Goal: Transaction & Acquisition: Purchase product/service

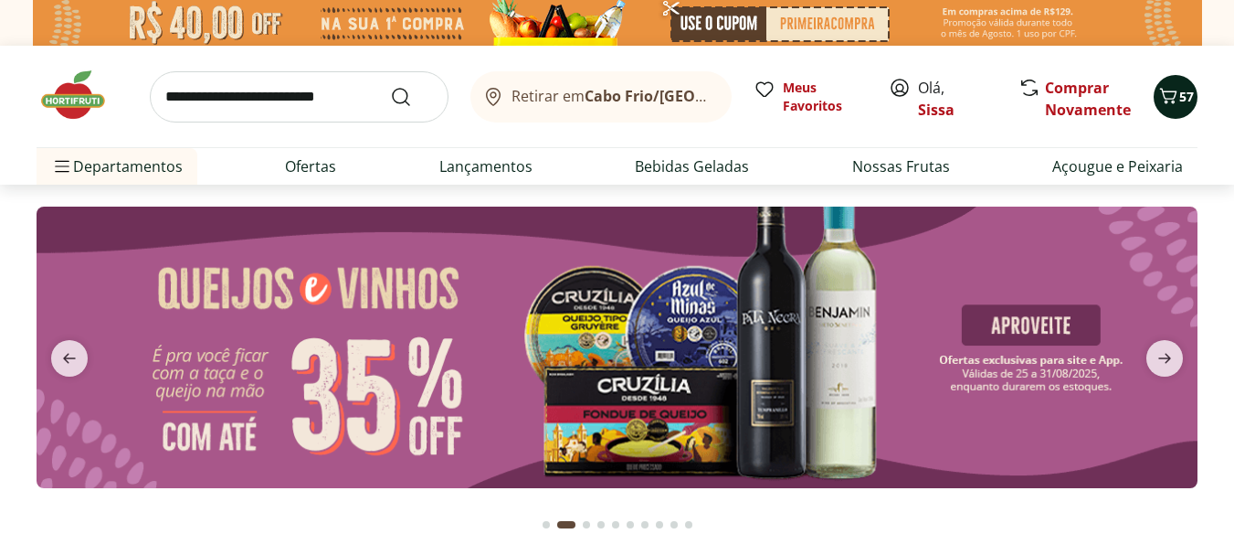
click at [1185, 104] on span "57" at bounding box center [1187, 96] width 15 height 17
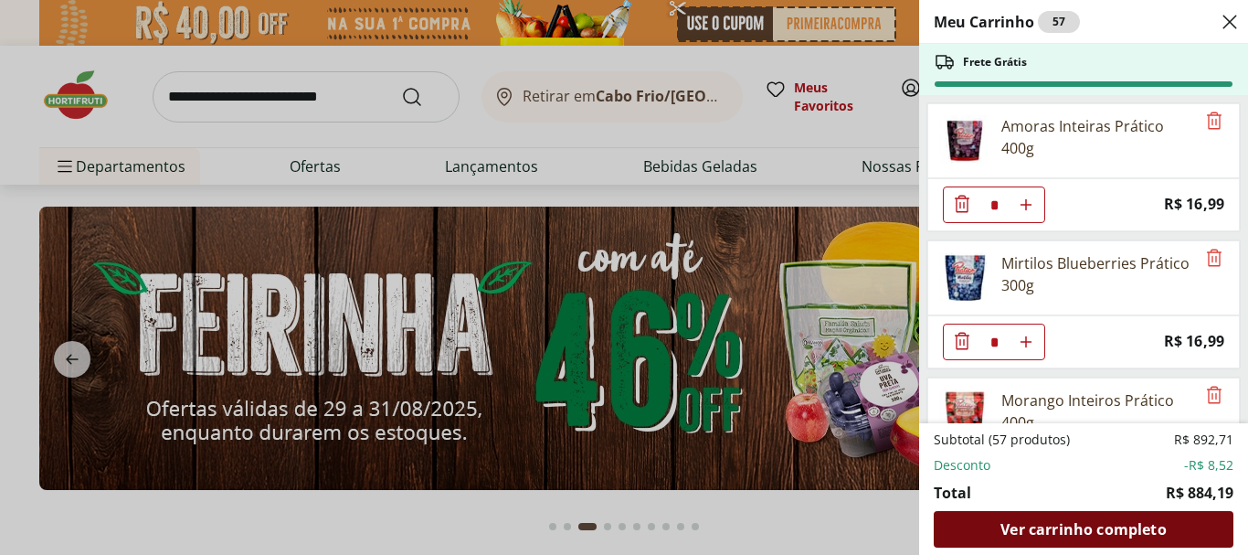
click at [1063, 529] on span "Ver carrinho completo" at bounding box center [1082, 529] width 165 height 15
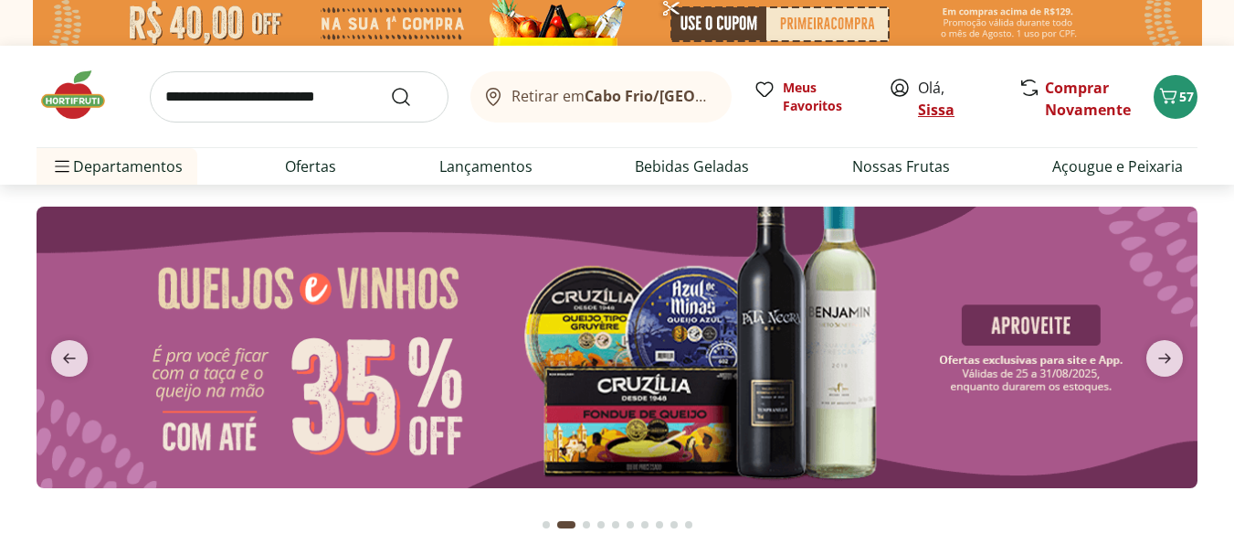
type input "*"
click at [947, 114] on link "Sissa" at bounding box center [936, 110] width 37 height 20
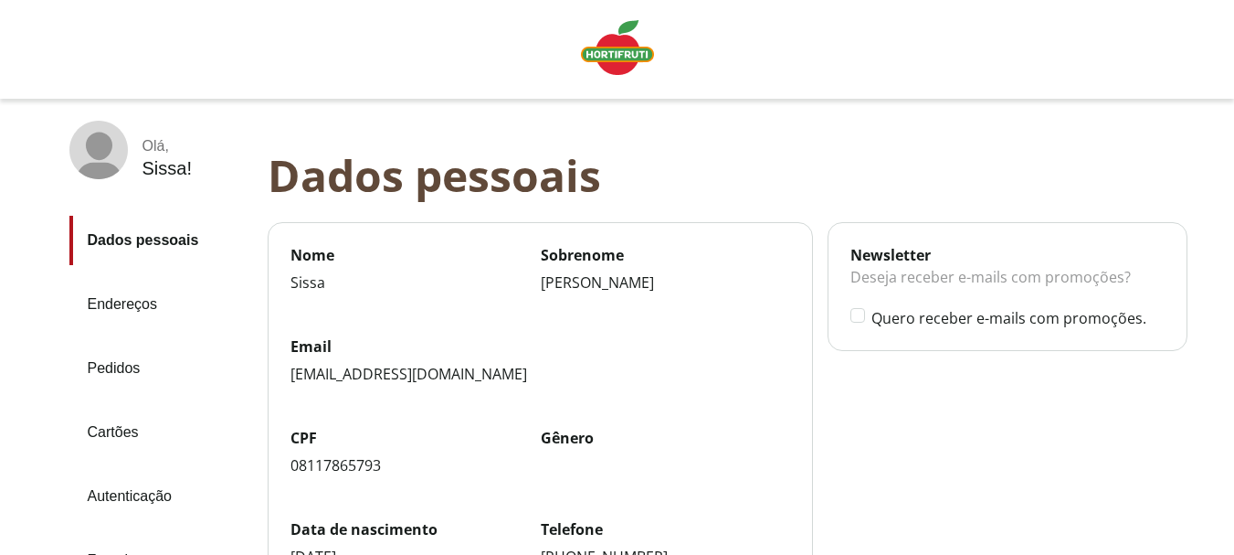
click at [629, 58] on img "Linha de sessão" at bounding box center [617, 47] width 73 height 55
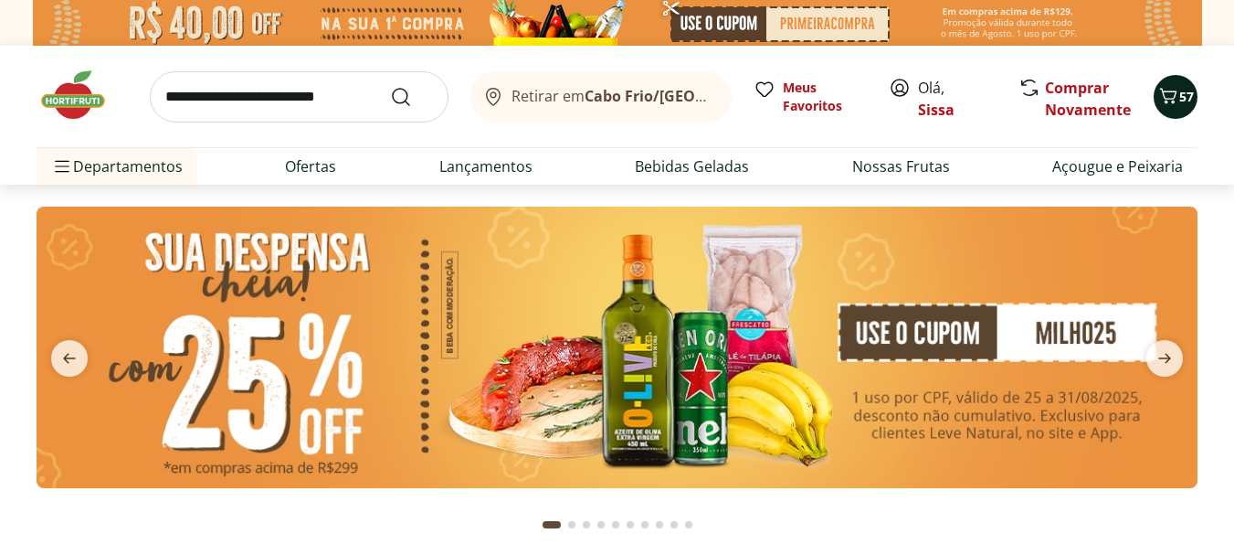
click at [1178, 100] on icon "Carrinho" at bounding box center [1169, 96] width 22 height 22
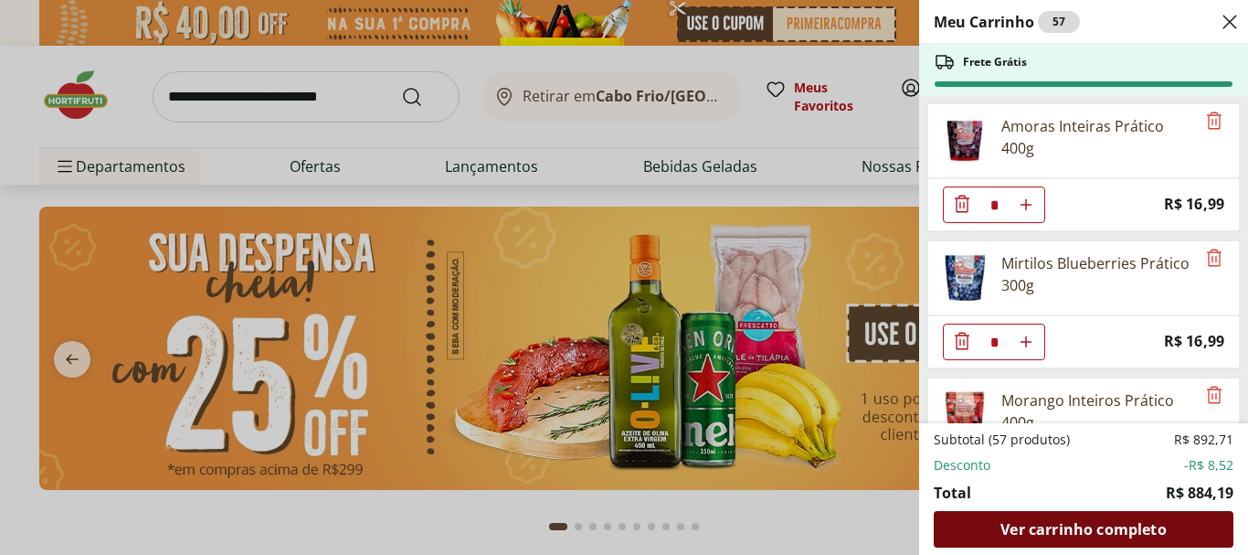
click at [1043, 534] on span "Ver carrinho completo" at bounding box center [1082, 529] width 165 height 15
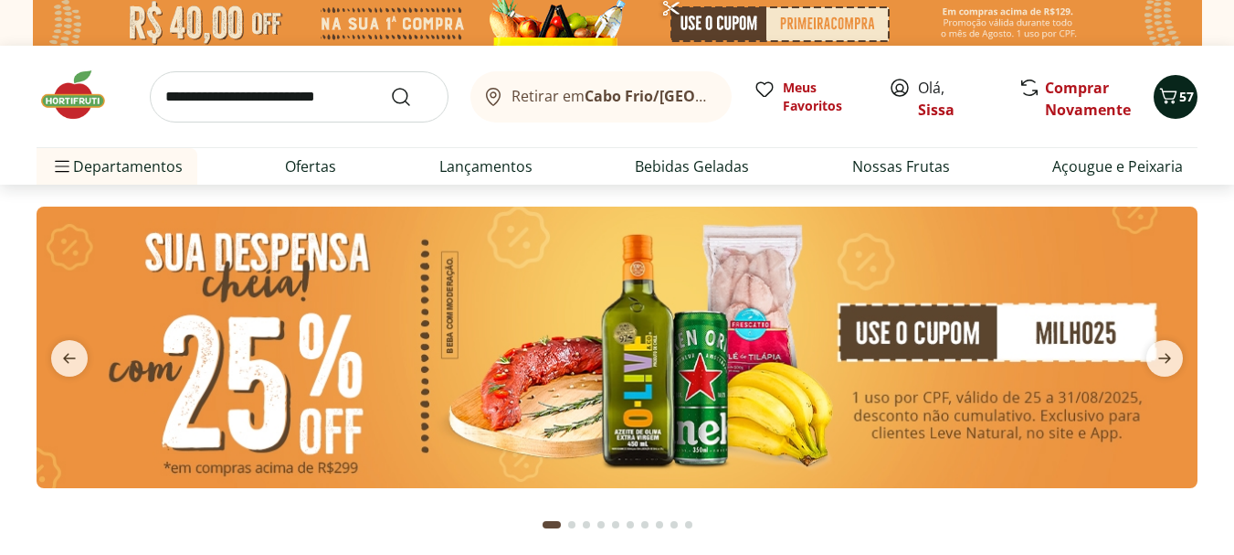
click at [1185, 105] on span "57" at bounding box center [1187, 97] width 15 height 18
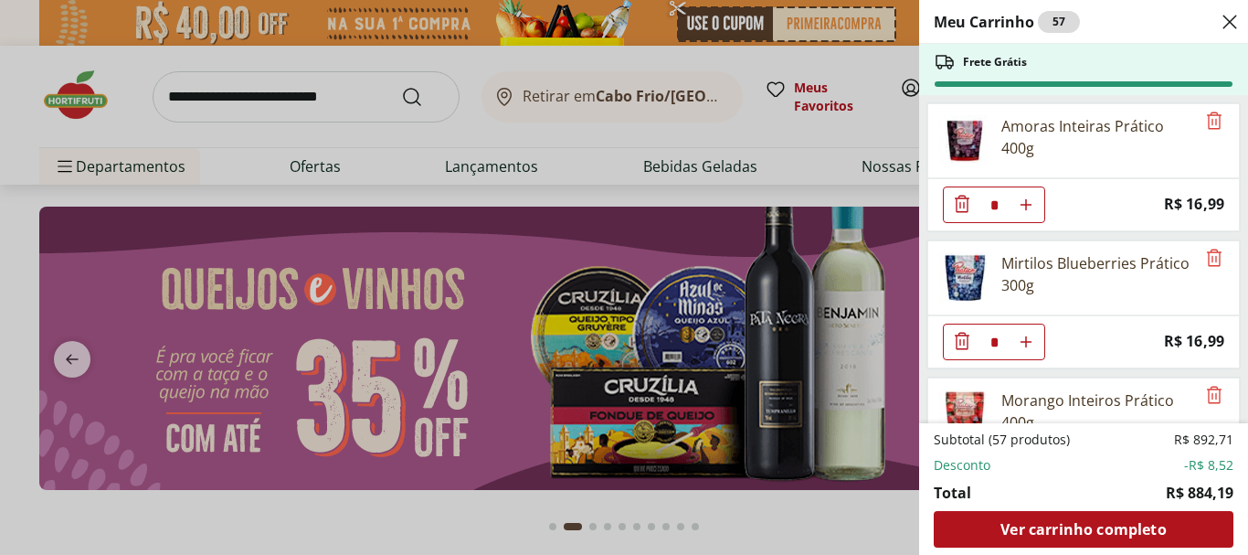
click at [1230, 17] on icon "Close" at bounding box center [1230, 22] width 22 height 22
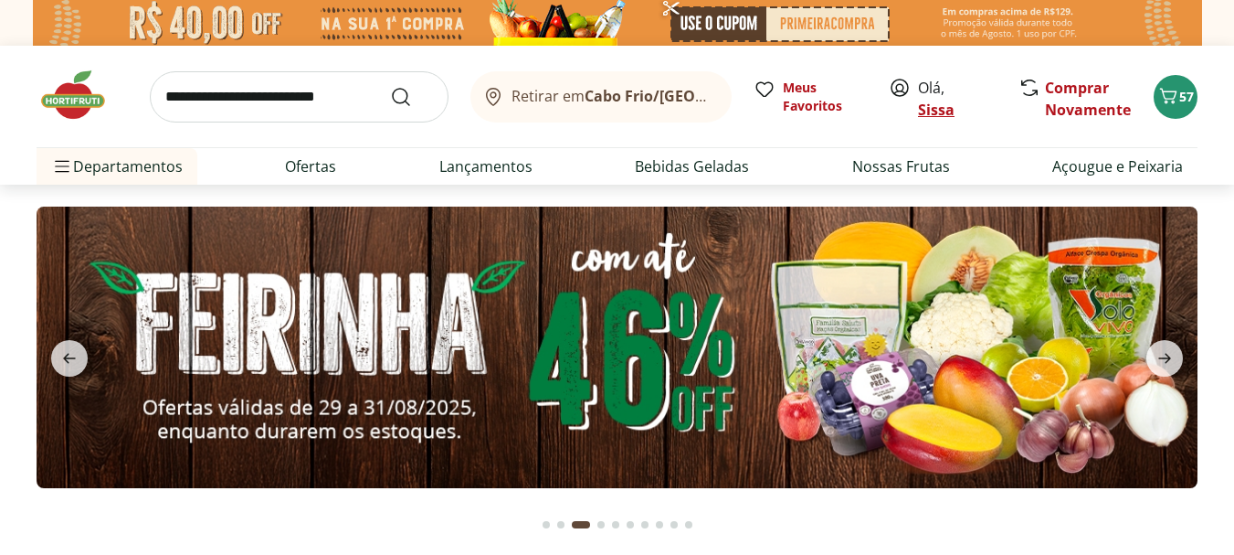
click at [936, 109] on link "Sissa" at bounding box center [936, 110] width 37 height 20
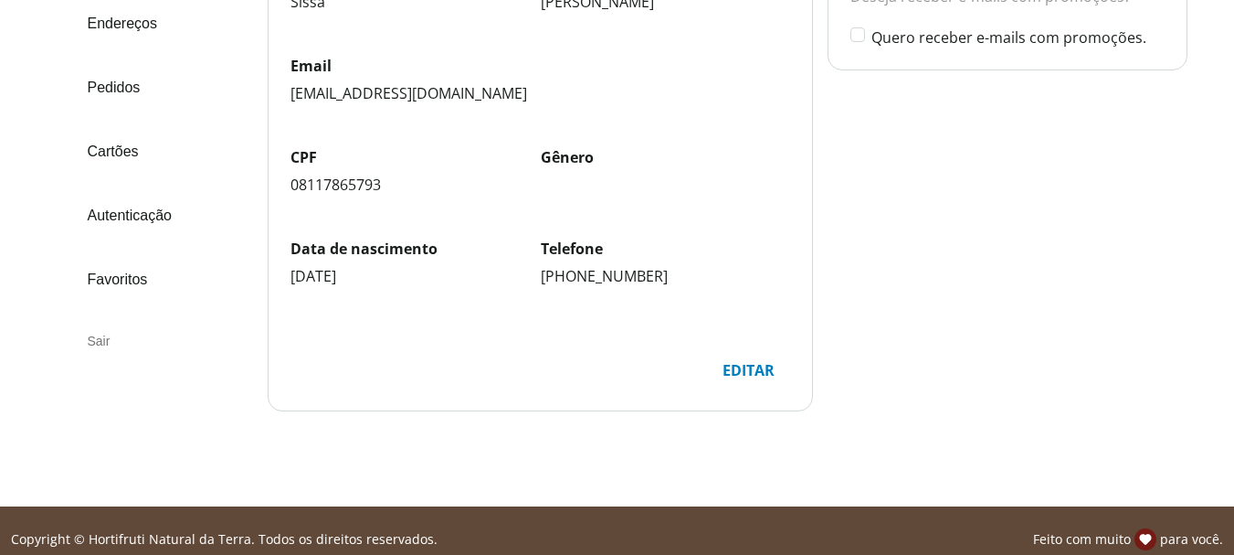
scroll to position [298, 0]
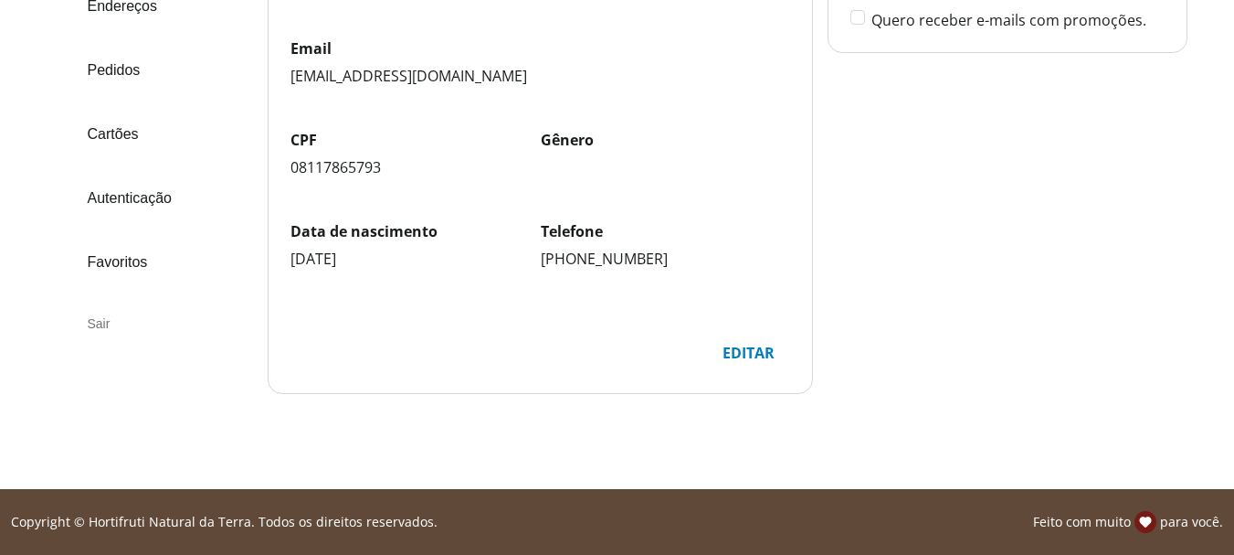
click at [97, 326] on div "Sair" at bounding box center [161, 324] width 184 height 44
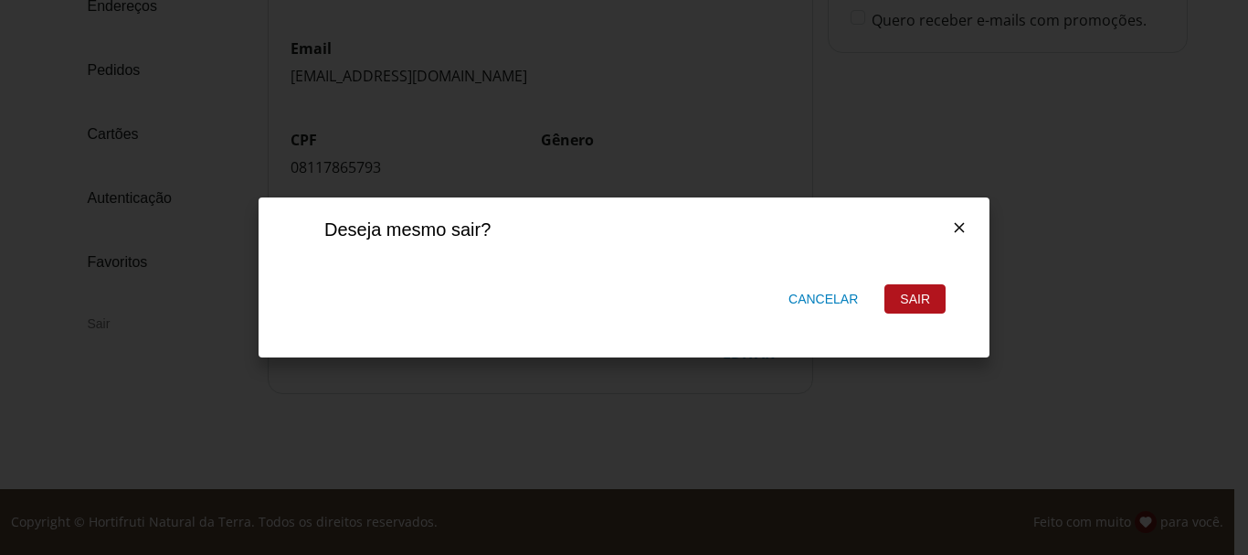
click at [929, 296] on div "Sair" at bounding box center [914, 298] width 59 height 27
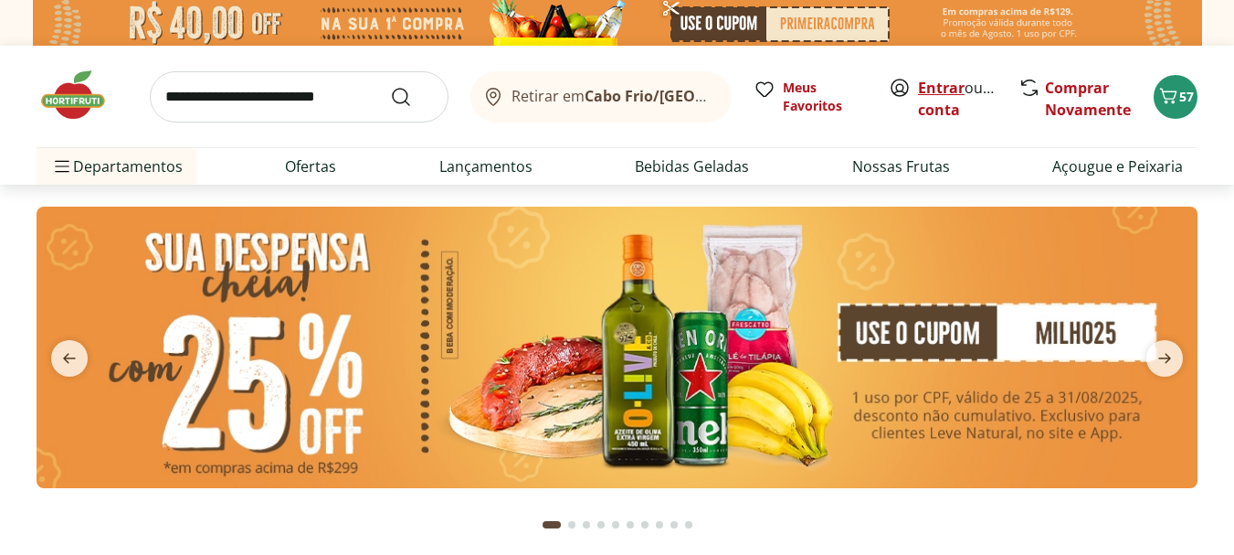
click at [941, 88] on link "Entrar" at bounding box center [941, 88] width 47 height 20
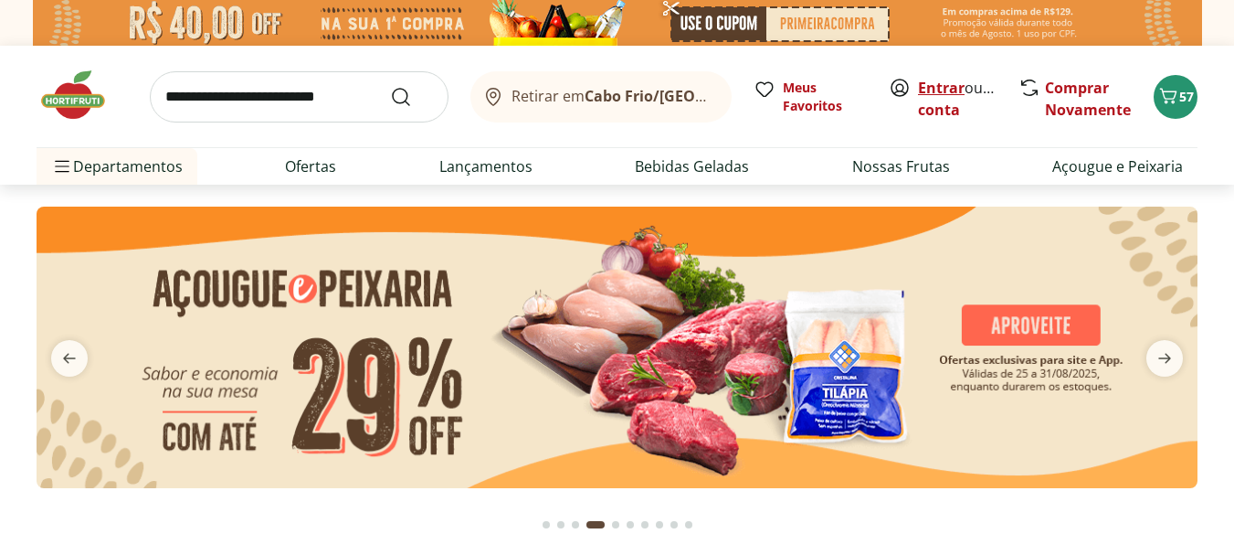
click at [947, 86] on link "Entrar" at bounding box center [941, 88] width 47 height 20
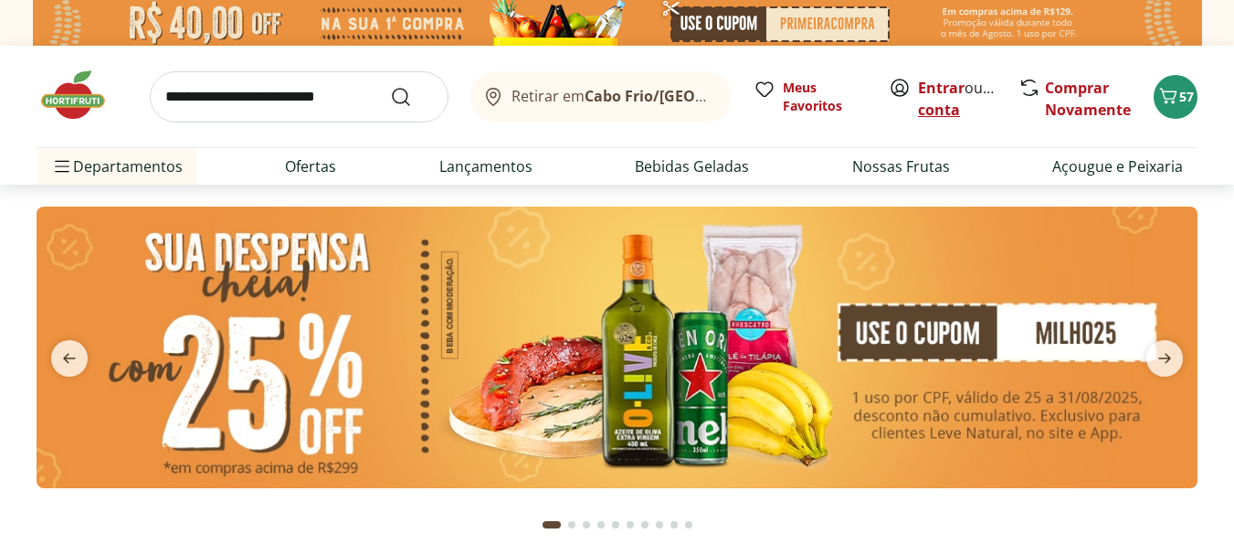
click at [979, 111] on link "Criar conta" at bounding box center [968, 99] width 101 height 42
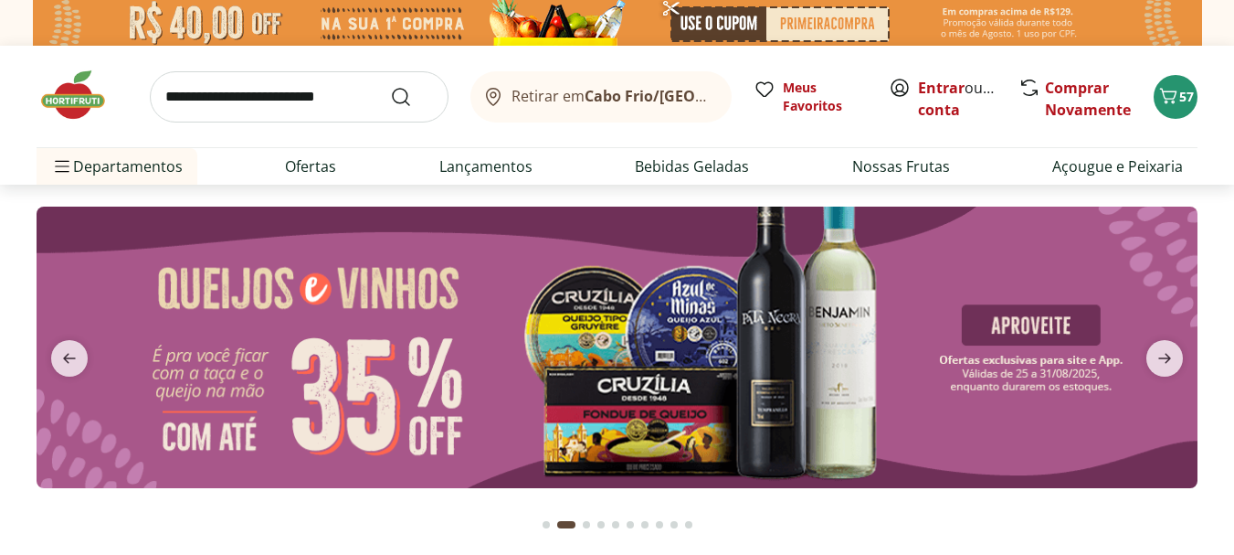
type input "*"
click at [947, 87] on link "Entrar" at bounding box center [941, 88] width 47 height 20
type input "*"
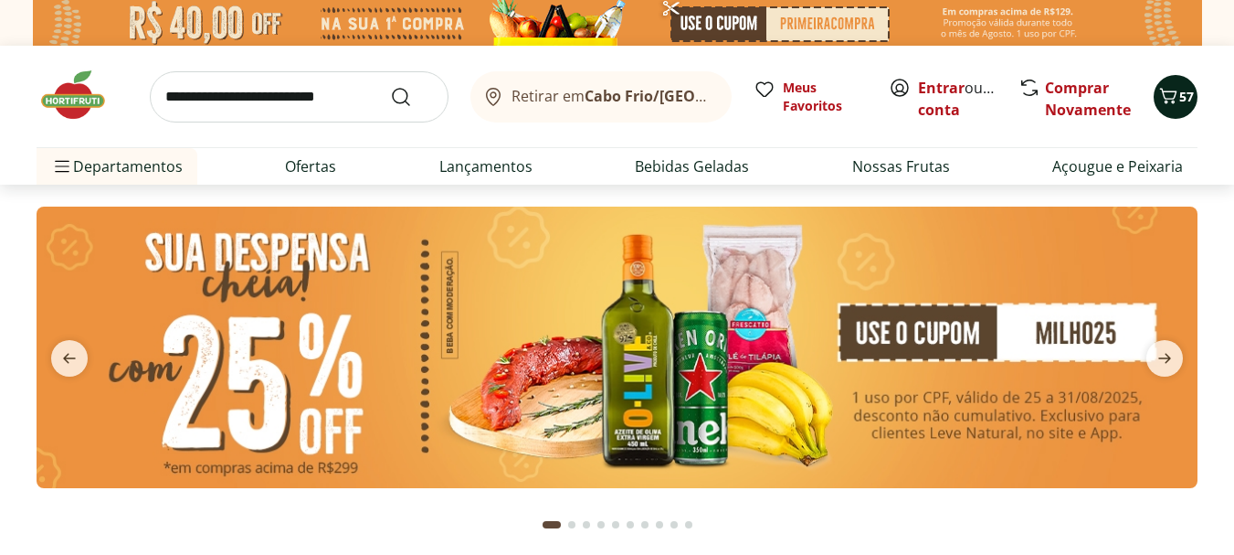
click at [1174, 96] on icon "Carrinho" at bounding box center [1169, 96] width 22 height 22
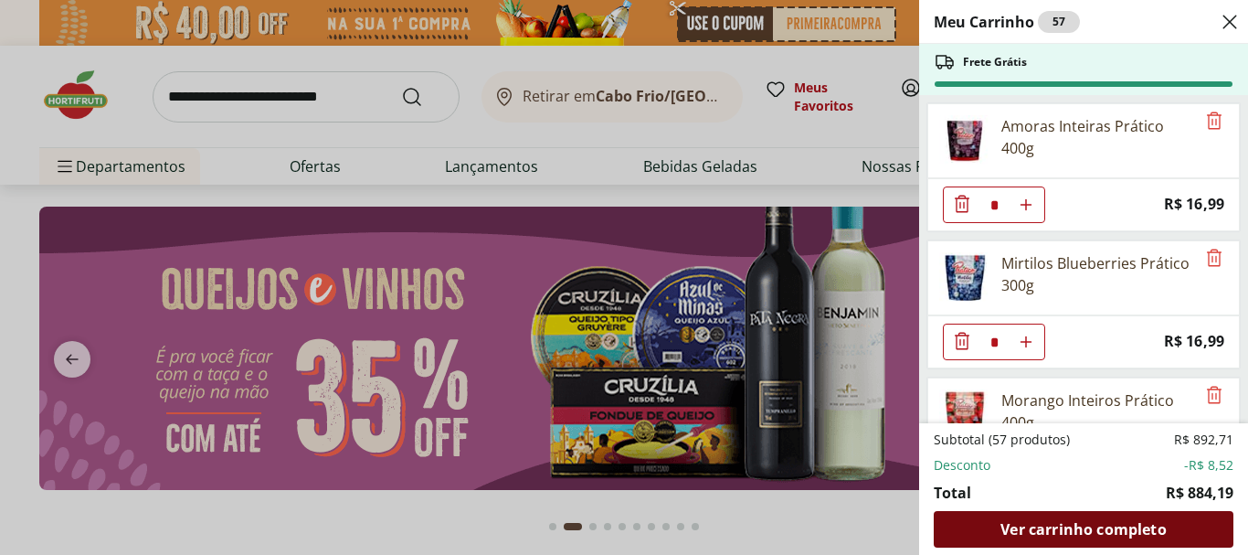
click at [1113, 533] on span "Ver carrinho completo" at bounding box center [1082, 529] width 165 height 15
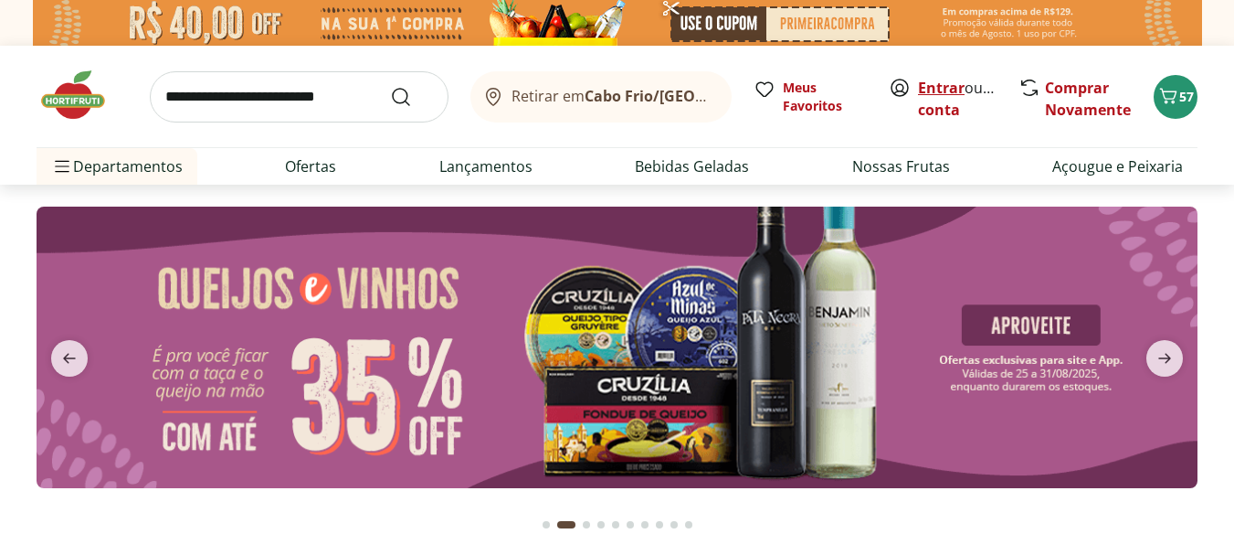
click at [931, 82] on link "Entrar" at bounding box center [941, 88] width 47 height 20
click at [940, 112] on link "Criar conta" at bounding box center [968, 99] width 101 height 42
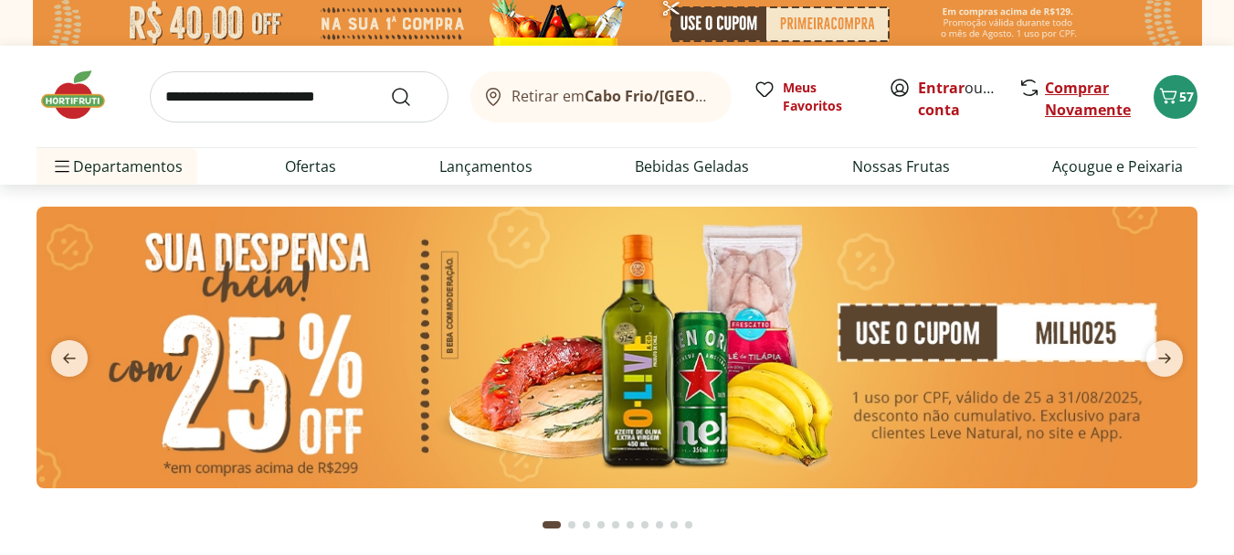
click at [1082, 111] on link "Comprar Novamente" at bounding box center [1088, 99] width 86 height 42
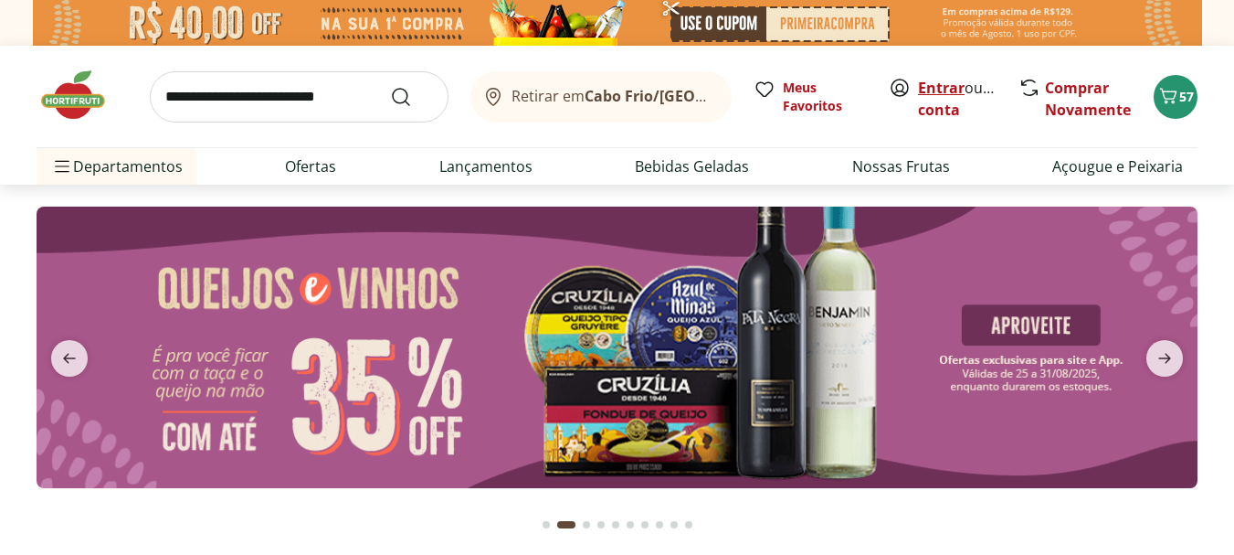
click at [940, 89] on link "Entrar" at bounding box center [941, 88] width 47 height 20
click at [1180, 105] on span "57" at bounding box center [1187, 97] width 15 height 18
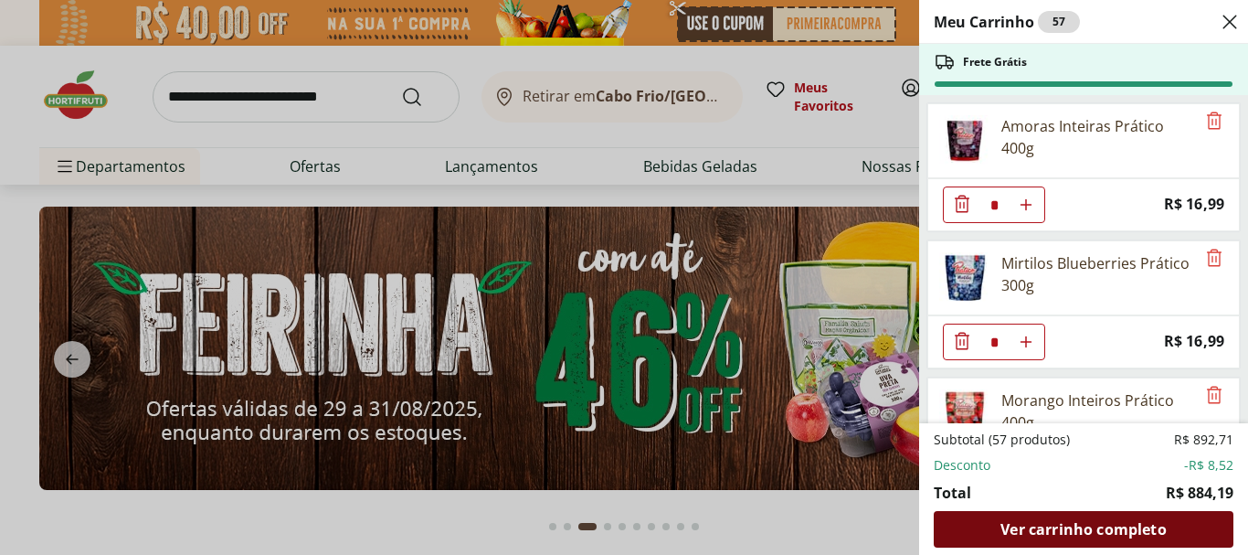
click at [1059, 527] on span "Ver carrinho completo" at bounding box center [1082, 529] width 165 height 15
